Goal: Entertainment & Leisure: Consume media (video, audio)

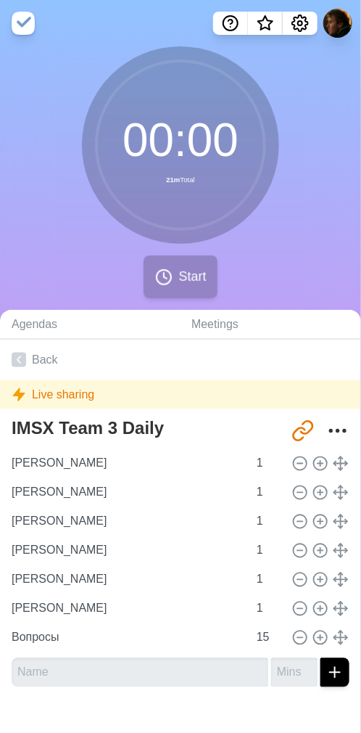
drag, startPoint x: 252, startPoint y: 285, endPoint x: 209, endPoint y: 281, distance: 43.0
click at [250, 285] on div "00 : 00 21m Total Start" at bounding box center [180, 177] width 361 height 263
click at [157, 275] on circle at bounding box center [164, 277] width 15 height 15
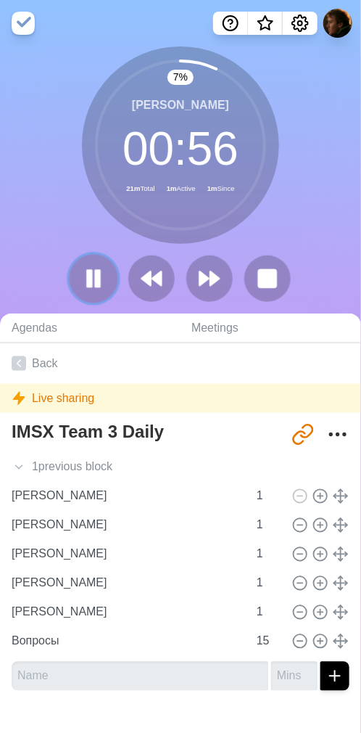
click at [89, 273] on rect at bounding box center [90, 279] width 4 height 16
click at [59, 240] on div "7 % [PERSON_NAME] 00 : 56 21m Total 1m Active 2m Since" at bounding box center [180, 179] width 361 height 267
click at [95, 276] on polygon at bounding box center [93, 278] width 15 height 18
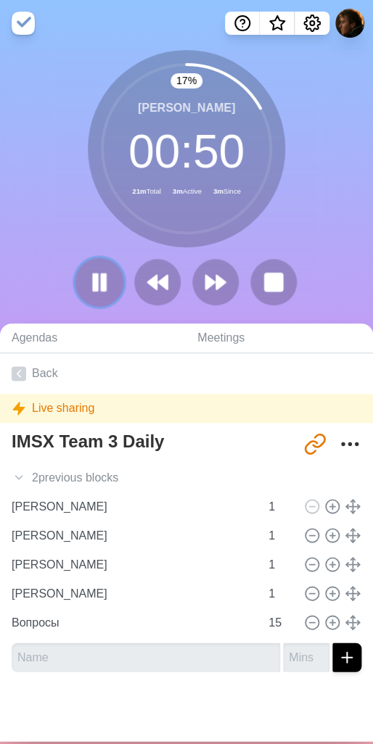
click at [81, 282] on button at bounding box center [99, 282] width 49 height 49
click at [92, 279] on polygon at bounding box center [99, 282] width 15 height 18
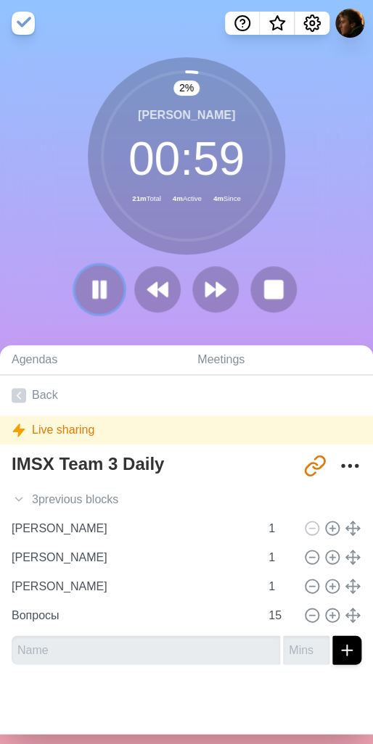
click at [102, 287] on rect at bounding box center [104, 289] width 4 height 16
click at [93, 289] on polygon at bounding box center [99, 289] width 15 height 18
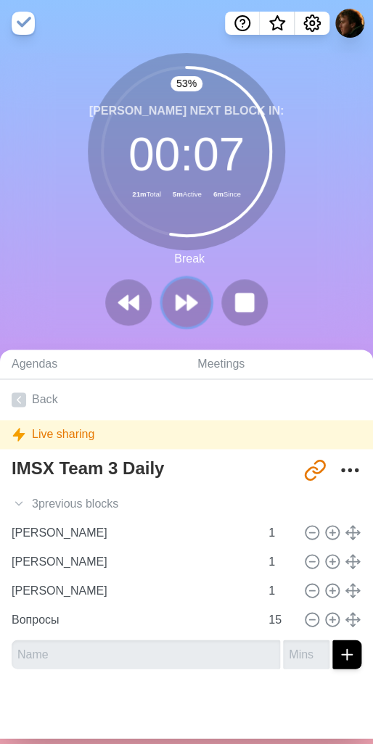
click at [178, 302] on polygon at bounding box center [180, 302] width 9 height 15
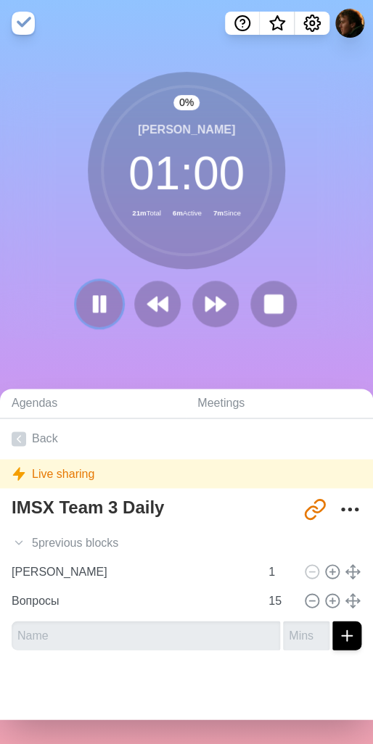
drag, startPoint x: 99, startPoint y: 308, endPoint x: 229, endPoint y: 285, distance: 131.9
click at [102, 308] on rect at bounding box center [104, 303] width 4 height 15
click at [96, 302] on polygon at bounding box center [99, 304] width 15 height 18
